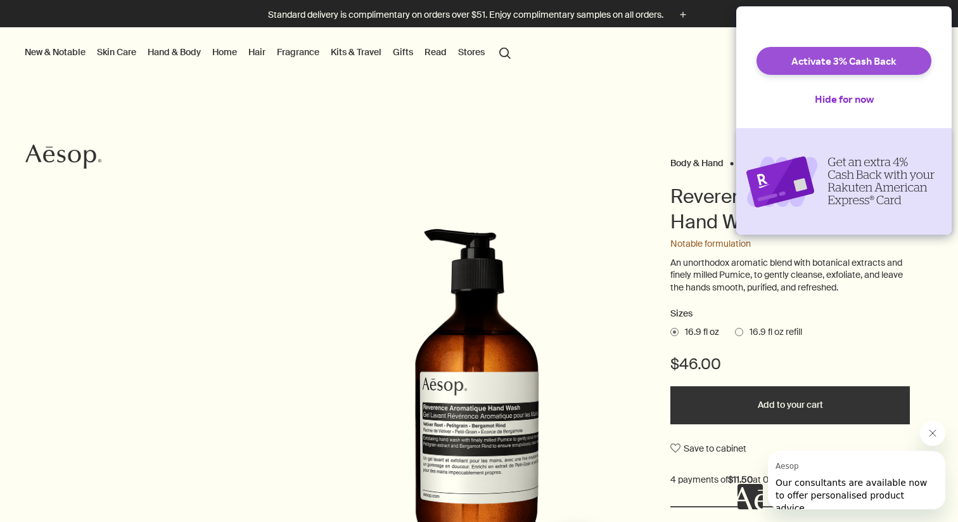
click at [849, 75] on button "Activate 3% Cash Back" at bounding box center [844, 61] width 175 height 28
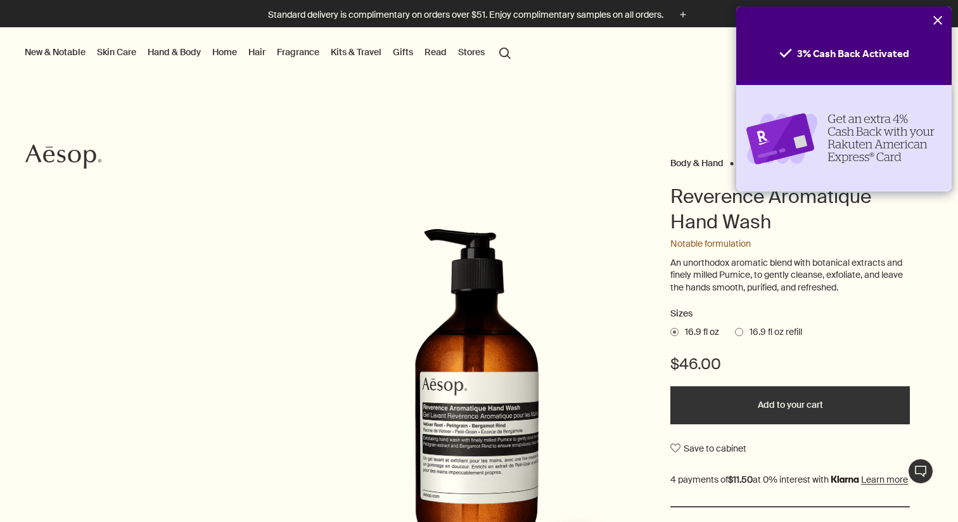
click at [941, 20] on icon "Close" at bounding box center [938, 20] width 10 height 10
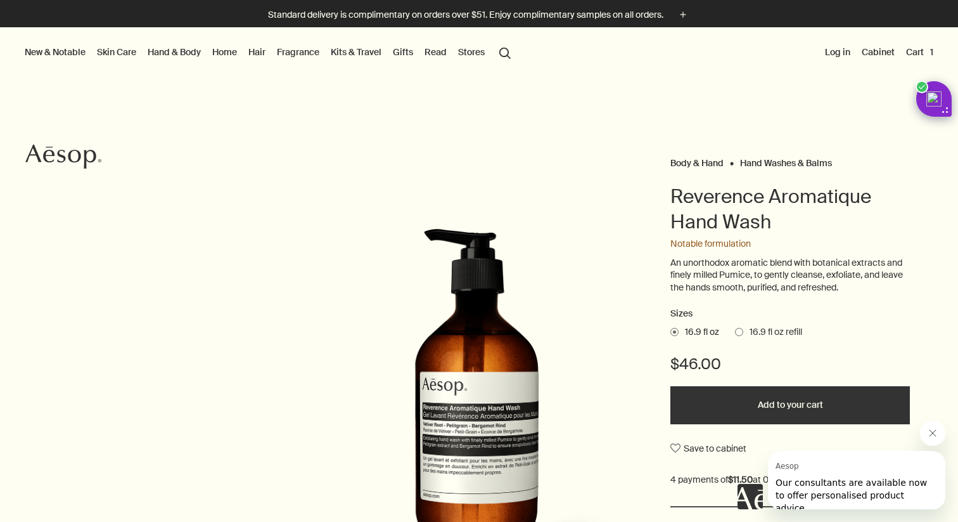
click at [904, 49] on button "Cart 1" at bounding box center [920, 52] width 32 height 16
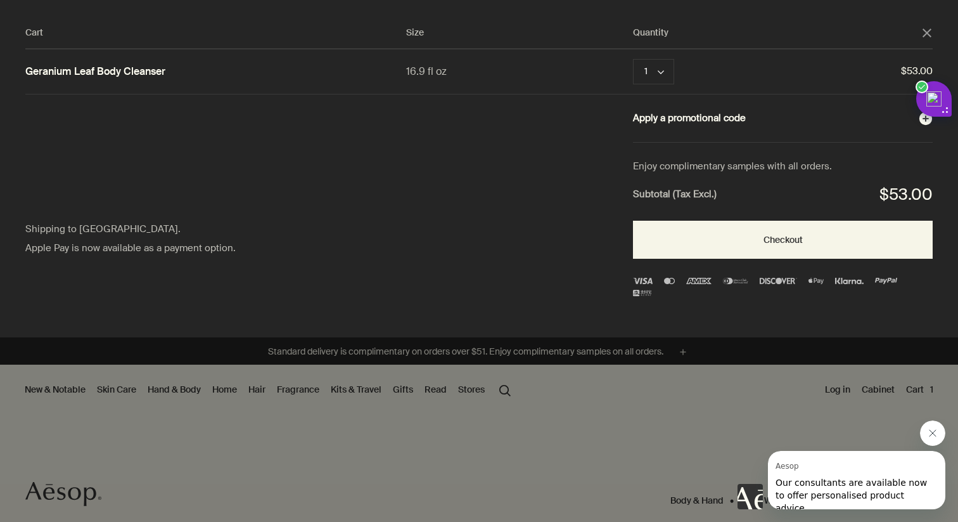
click at [737, 126] on button "Apply a promotional code plusAndCloseWithCircle" at bounding box center [783, 118] width 300 height 16
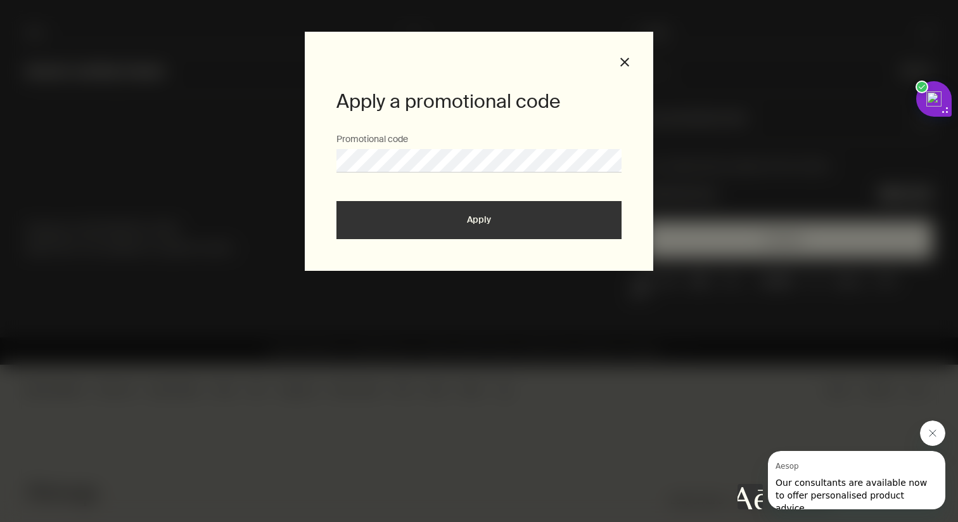
click at [483, 216] on button "Apply" at bounding box center [479, 220] width 285 height 38
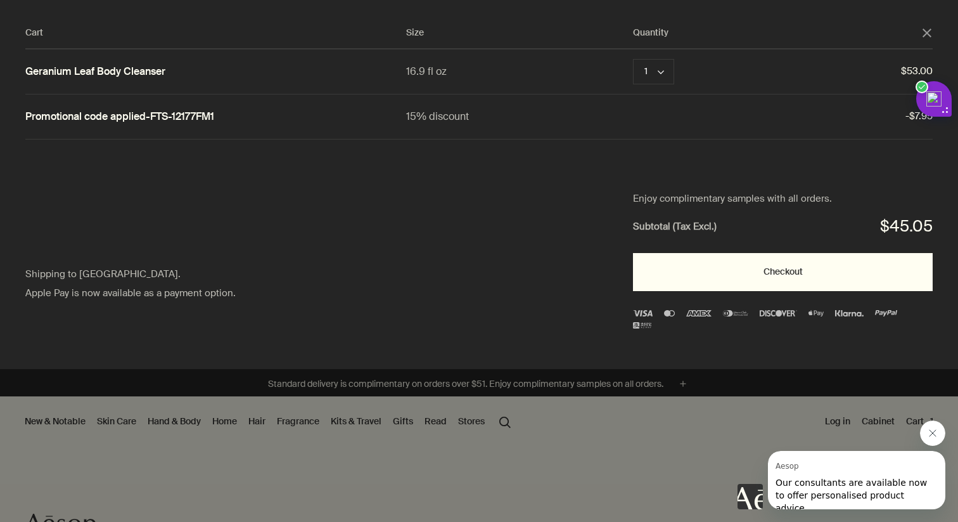
click at [804, 273] on button "Checkout" at bounding box center [783, 272] width 300 height 38
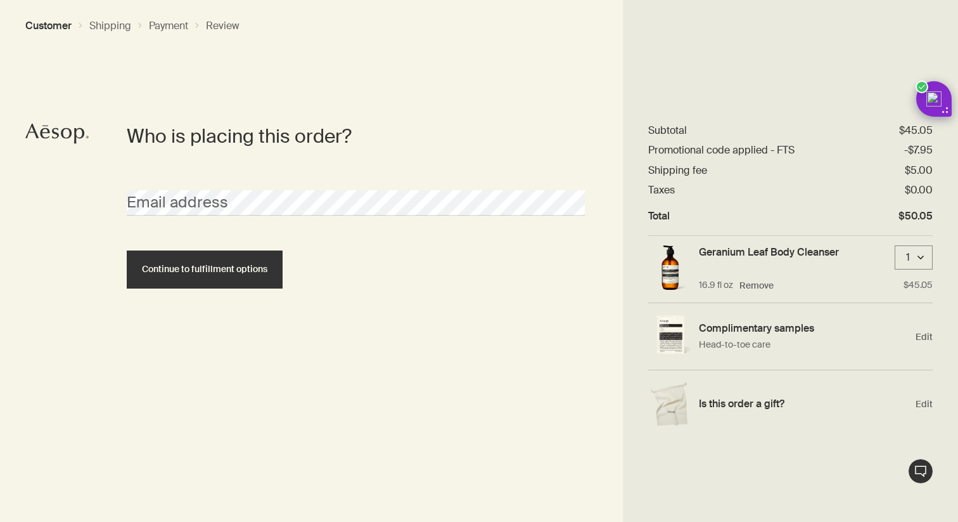
click at [58, 154] on div "Who is placing this order? Email address Continue to fulfillment options" at bounding box center [479, 261] width 958 height 522
click at [58, 136] on icon "Aesop logo" at bounding box center [56, 134] width 63 height 20
